Goal: Task Accomplishment & Management: Manage account settings

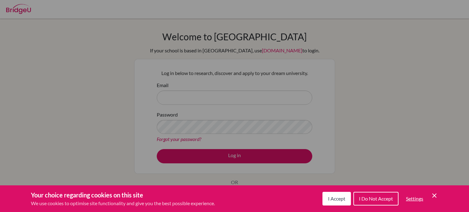
click at [330, 207] on div "Your choice regarding cookies on this site We use cookies to optimise site func…" at bounding box center [234, 198] width 469 height 27
click at [335, 202] on button "I Accept" at bounding box center [337, 198] width 28 height 14
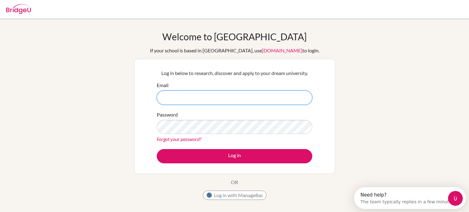
click at [250, 100] on input "Email" at bounding box center [235, 97] width 156 height 14
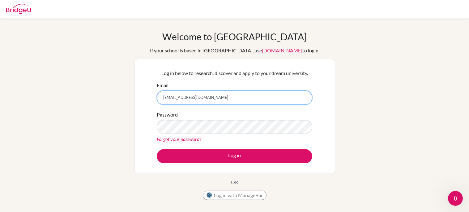
click at [194, 96] on input "[EMAIL_ADDRESS][DOMAIN_NAME]" at bounding box center [235, 97] width 156 height 14
click at [185, 97] on input "[EMAIL_ADDRESS][DOMAIN_NAME]" at bounding box center [235, 97] width 156 height 14
type input "[EMAIL_ADDRESS][PERSON_NAME][DOMAIN_NAME]"
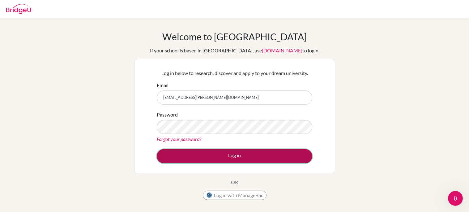
click at [221, 161] on button "Log in" at bounding box center [235, 156] width 156 height 14
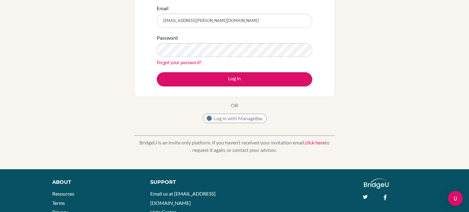
scroll to position [81, 0]
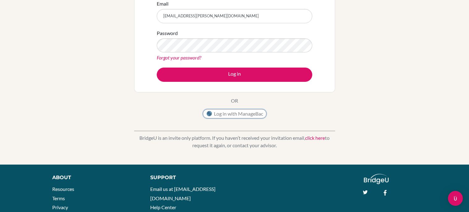
click at [242, 117] on button "Log in with ManageBac" at bounding box center [235, 113] width 64 height 9
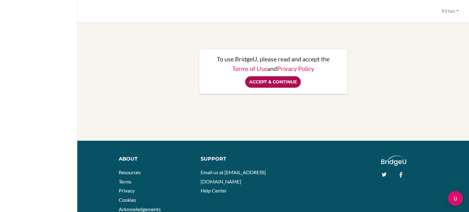
click at [290, 80] on input "Accept & Continue" at bounding box center [273, 81] width 56 height 11
